Goal: Find specific page/section: Find specific page/section

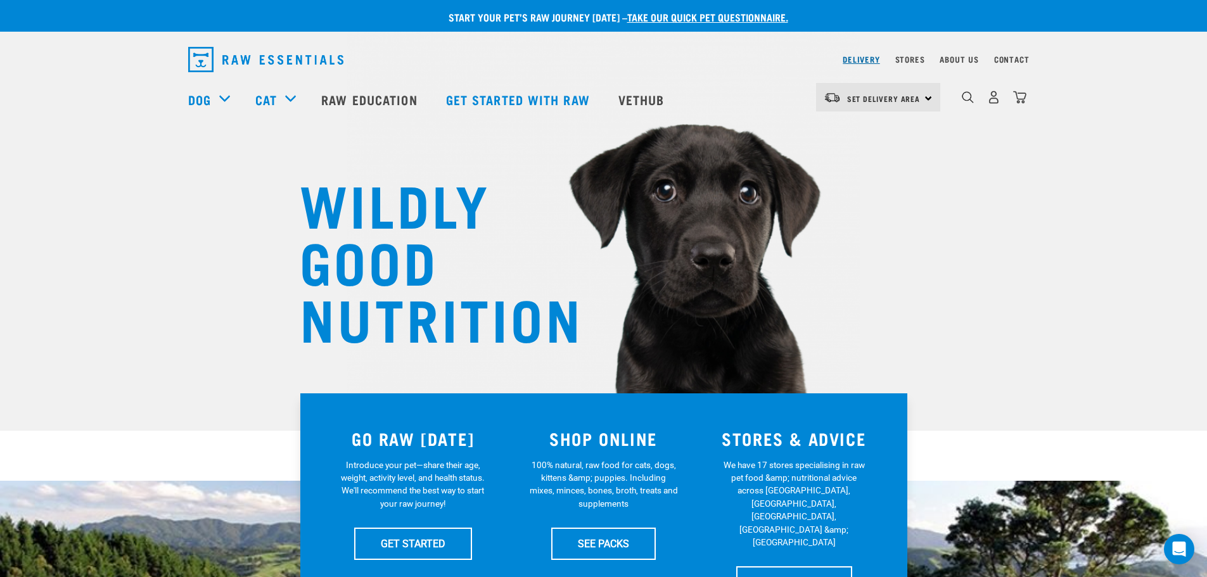
click at [867, 57] on link "Delivery" at bounding box center [860, 59] width 37 height 4
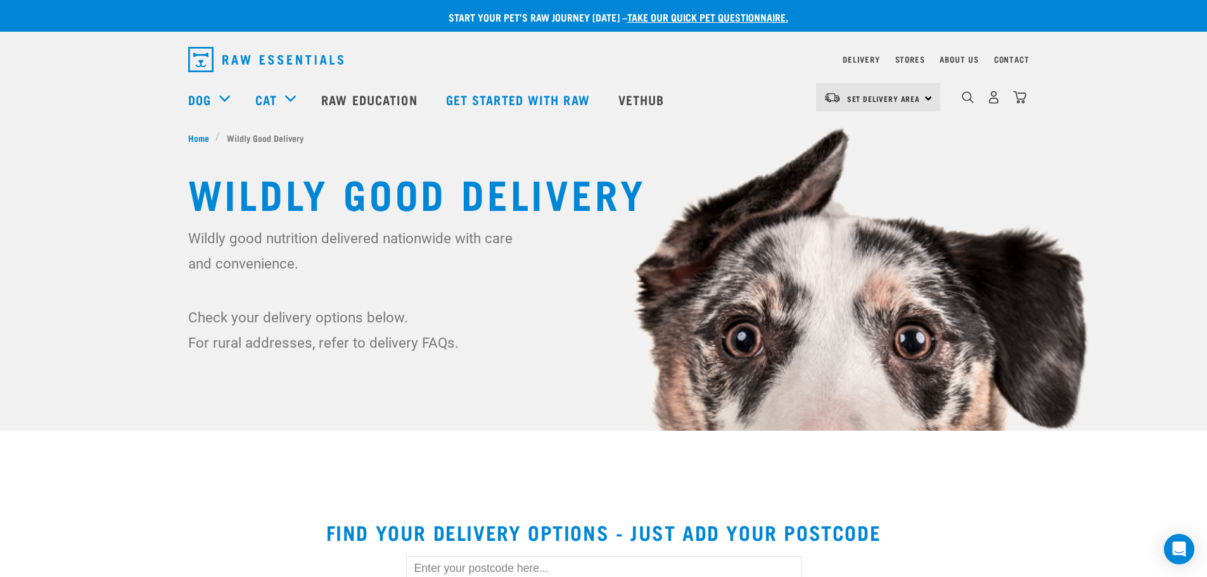
click at [925, 97] on div "Set Delivery Area North Island South Island" at bounding box center [878, 97] width 124 height 29
click at [886, 135] on link "[GEOGRAPHIC_DATA]" at bounding box center [877, 133] width 122 height 28
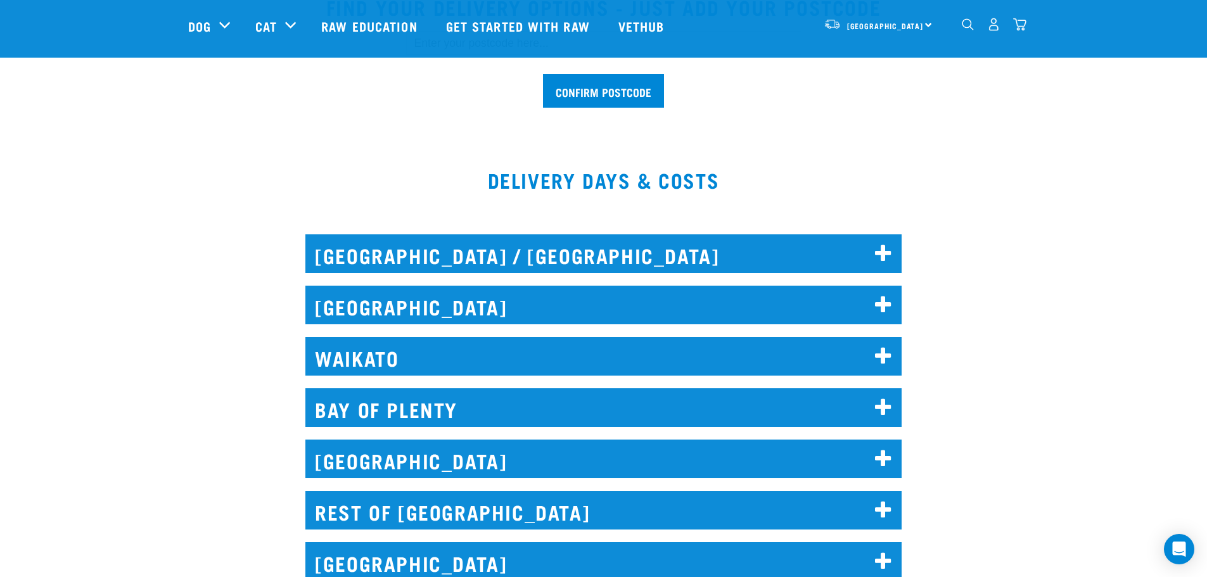
scroll to position [433, 0]
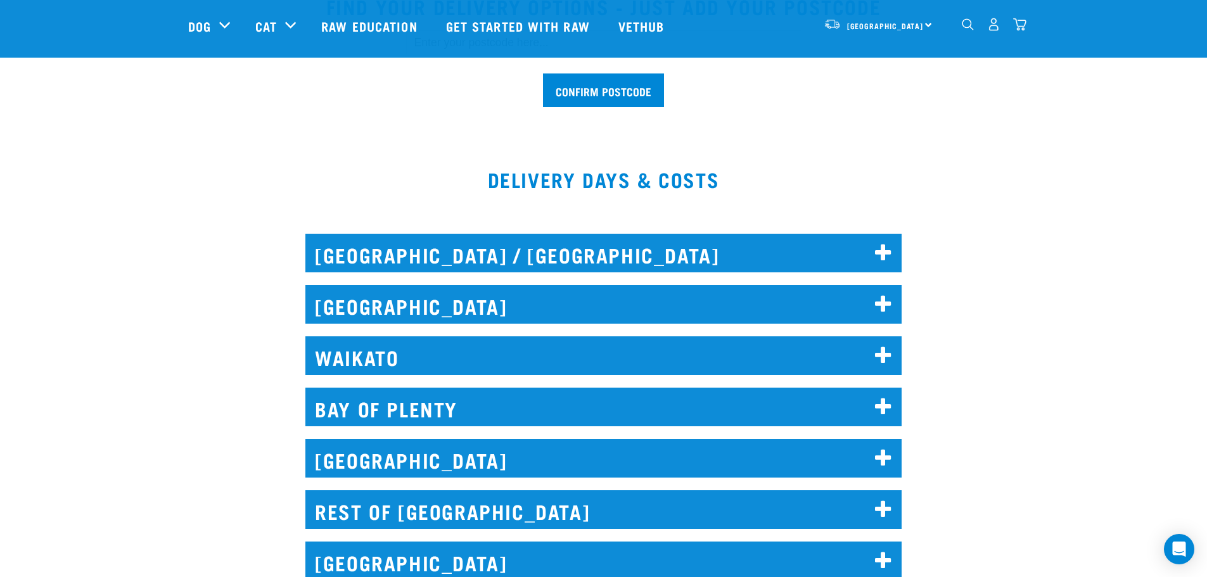
click at [887, 313] on icon at bounding box center [883, 305] width 17 height 20
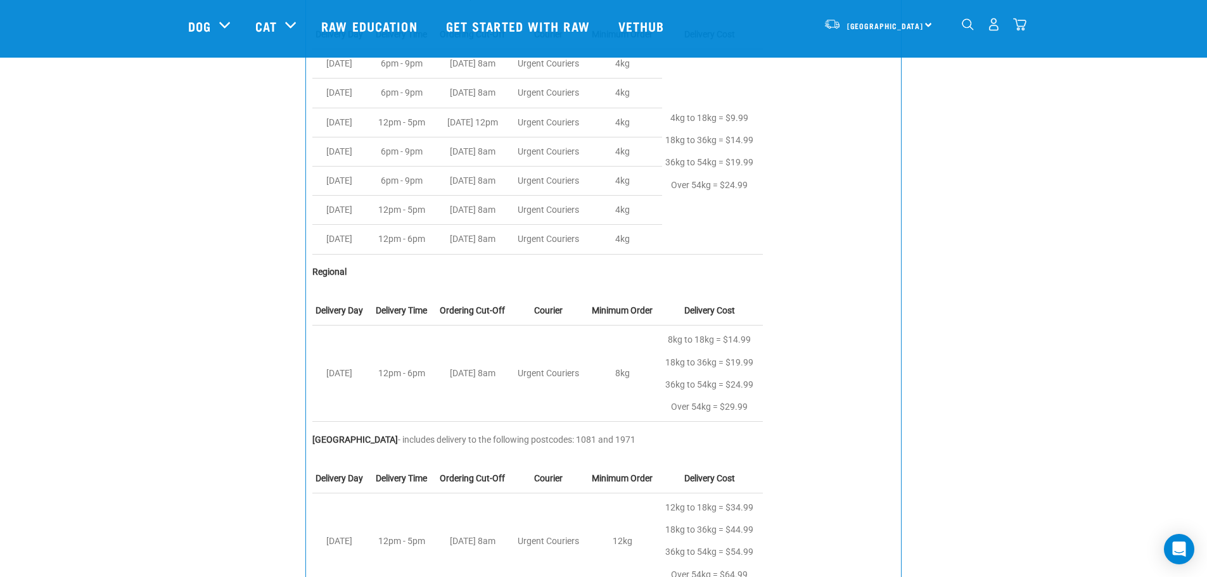
scroll to position [775, 0]
